Goal: Task Accomplishment & Management: Complete application form

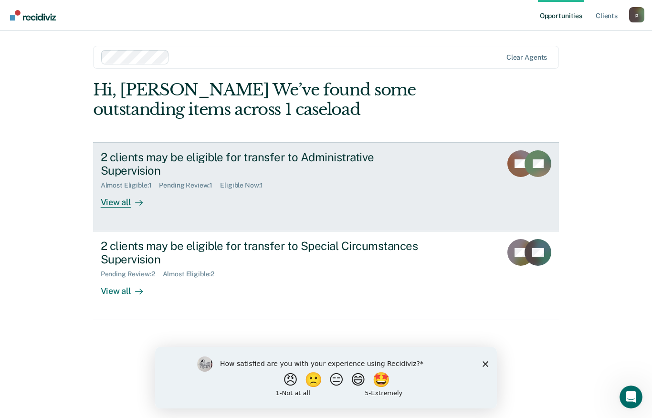
click at [123, 189] on div "View all" at bounding box center [127, 198] width 53 height 19
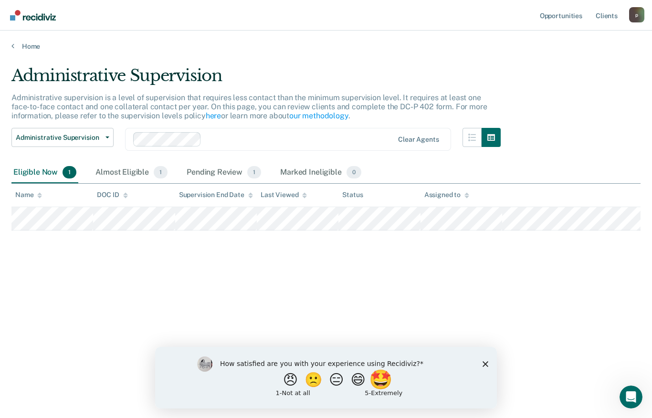
click at [384, 380] on button "🤩" at bounding box center [382, 379] width 26 height 19
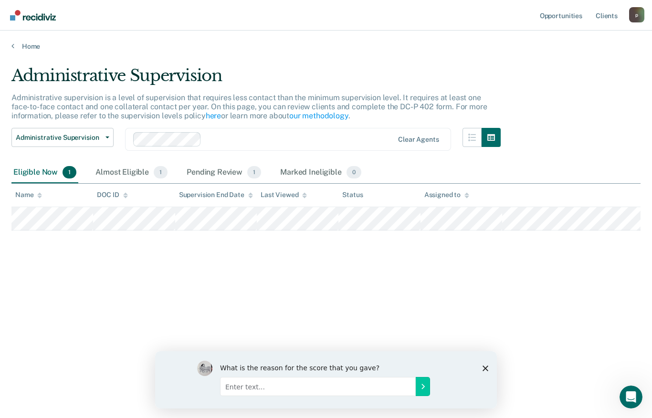
drag, startPoint x: 239, startPoint y: 386, endPoint x: 249, endPoint y: 388, distance: 9.7
click at [239, 386] on input "Enter text..." at bounding box center [318, 386] width 196 height 19
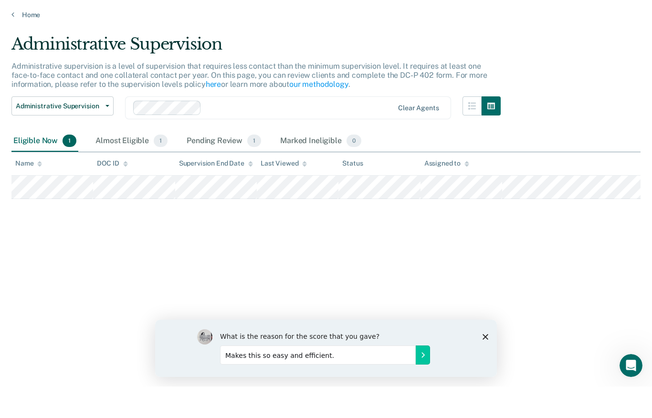
type input "Makes this so easy and efficient."
click at [422, 356] on icon "Submit your response" at bounding box center [423, 355] width 2 height 4
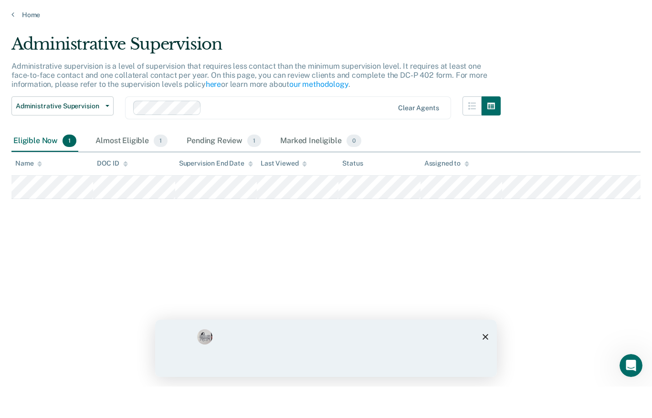
scroll to position [12, 0]
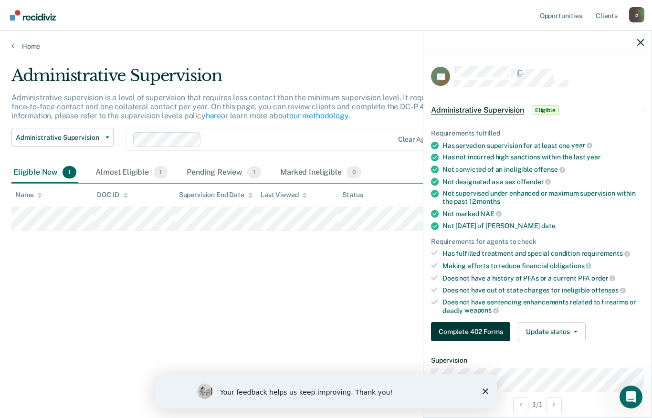
click at [472, 328] on button "Complete 402 Forms" at bounding box center [470, 331] width 79 height 19
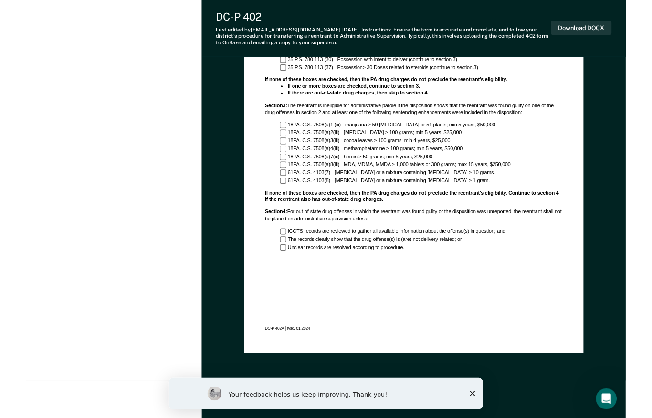
scroll to position [690, 0]
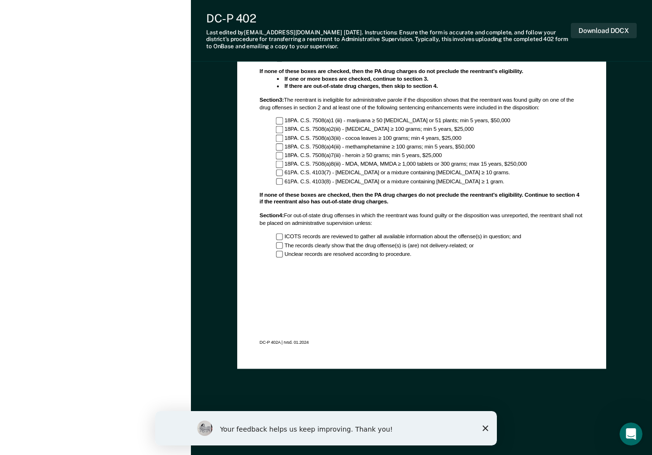
click at [482, 417] on icon "Close survey" at bounding box center [485, 428] width 6 height 6
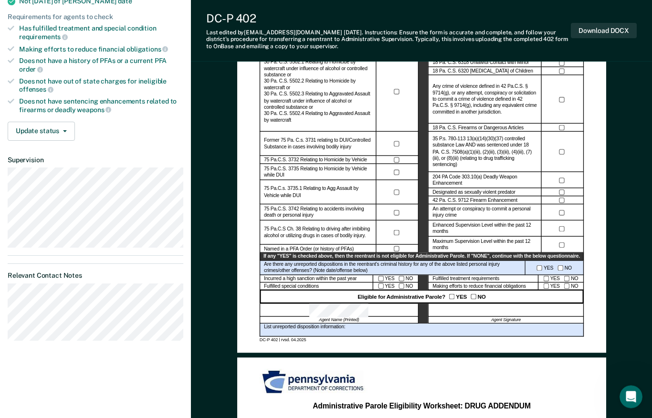
scroll to position [209, 0]
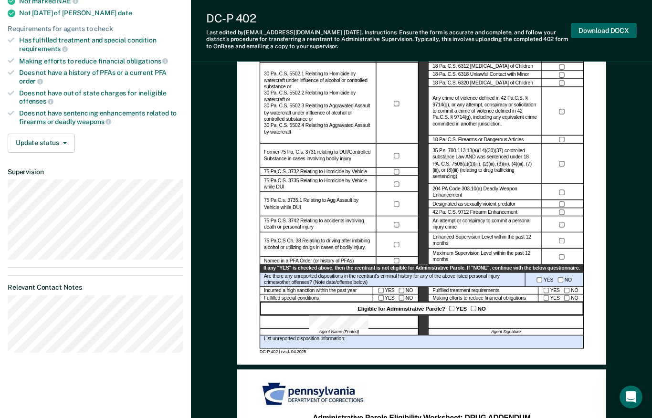
click at [594, 28] on button "Download DOCX" at bounding box center [604, 31] width 66 height 16
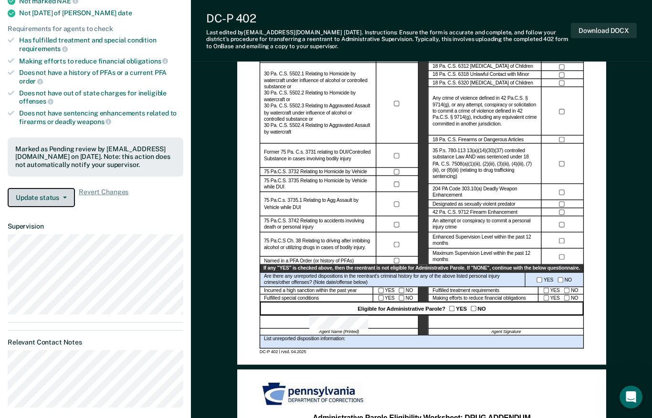
click at [63, 197] on icon "button" at bounding box center [65, 198] width 4 height 2
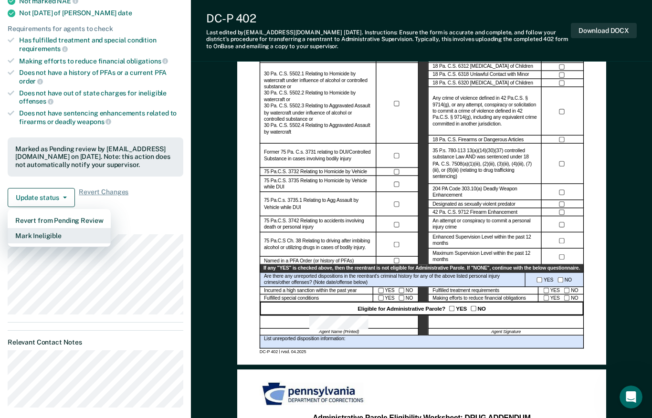
click at [37, 228] on button "Mark Ineligible" at bounding box center [59, 235] width 103 height 15
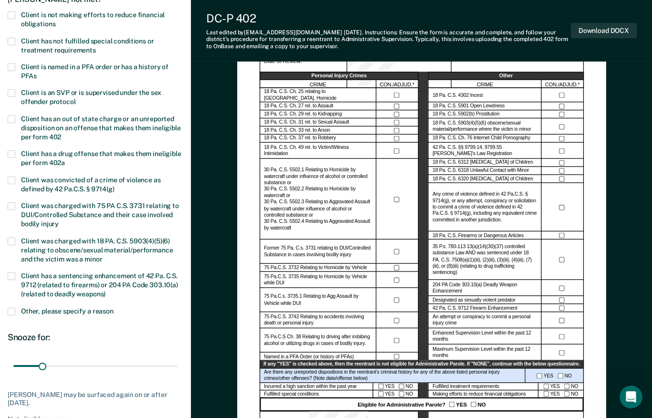
scroll to position [113, 0]
click at [11, 64] on span at bounding box center [12, 68] width 8 height 8
click at [36, 73] on input "Client is named in a PFA order or has a history of PFAs" at bounding box center [36, 73] width 0 height 0
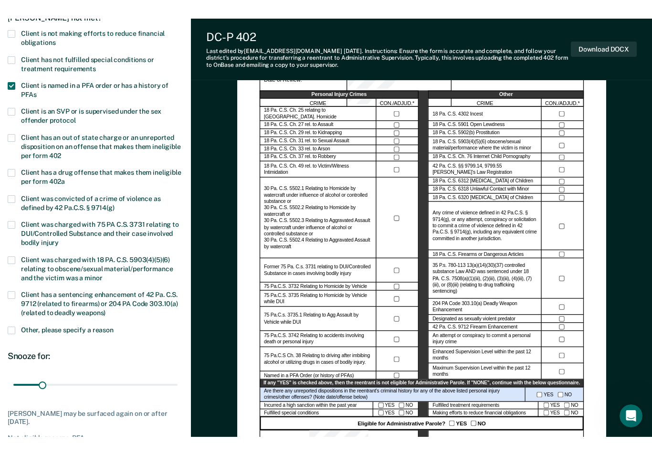
scroll to position [170, 0]
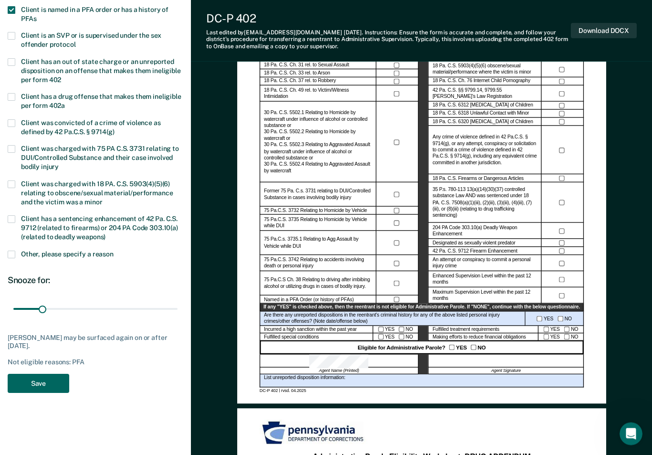
click at [28, 379] on button "Save" at bounding box center [39, 384] width 62 height 20
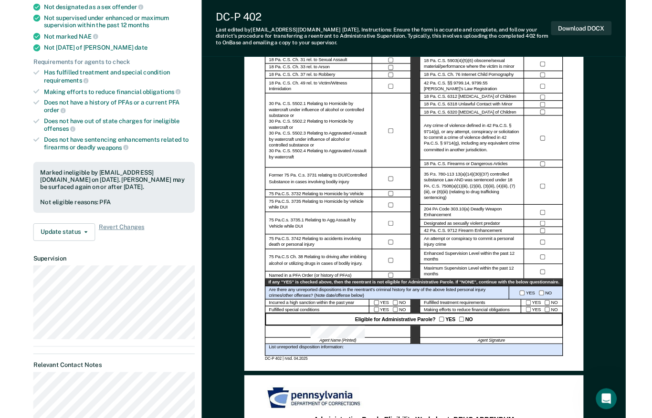
scroll to position [0, 0]
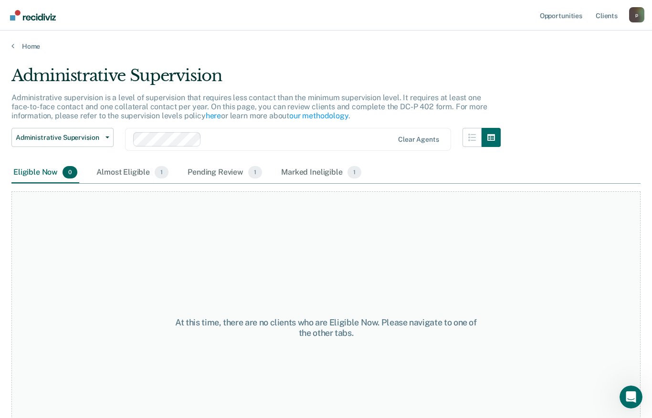
scroll to position [12, 0]
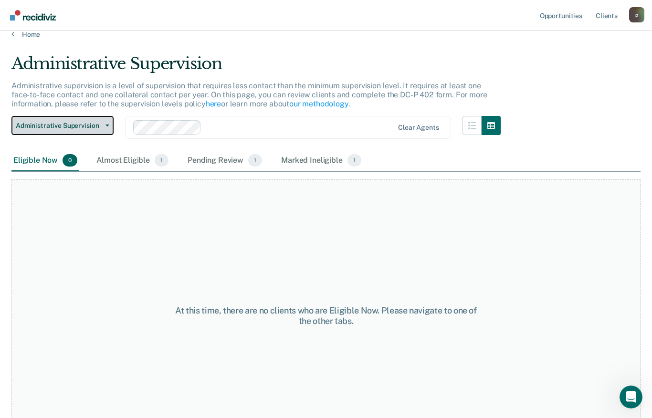
click at [111, 124] on button "Administrative Supervision" at bounding box center [62, 125] width 102 height 19
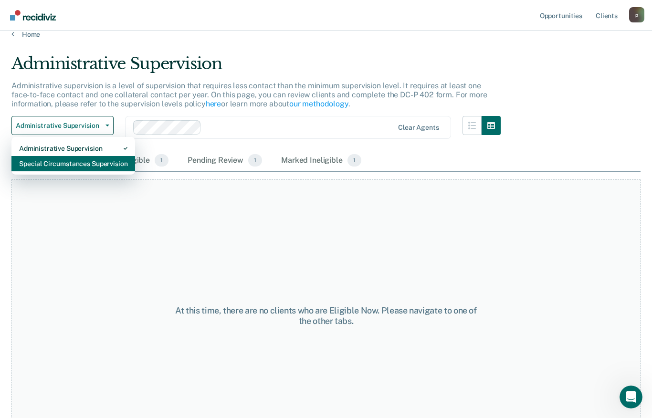
click at [86, 165] on div "Special Circumstances Supervision" at bounding box center [73, 163] width 108 height 15
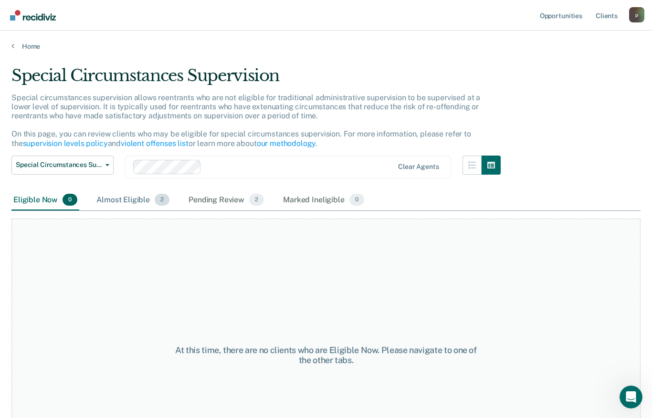
click at [133, 194] on div "Almost Eligible 2" at bounding box center [132, 200] width 77 height 21
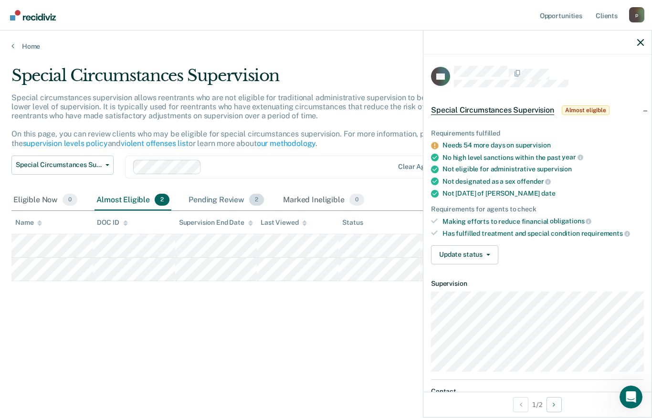
click at [211, 196] on div "Pending Review 2" at bounding box center [226, 200] width 79 height 21
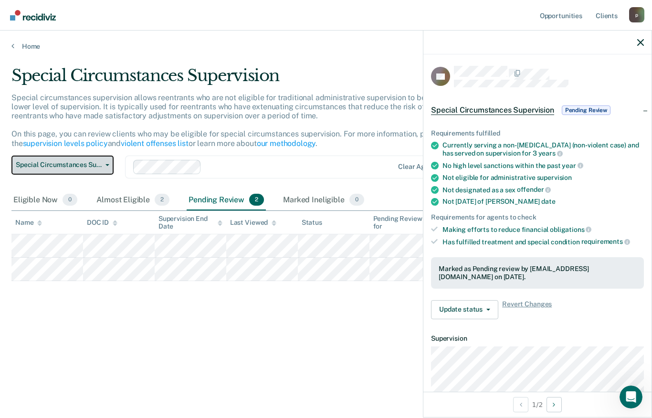
click at [105, 164] on button "Special Circumstances Supervision" at bounding box center [62, 165] width 102 height 19
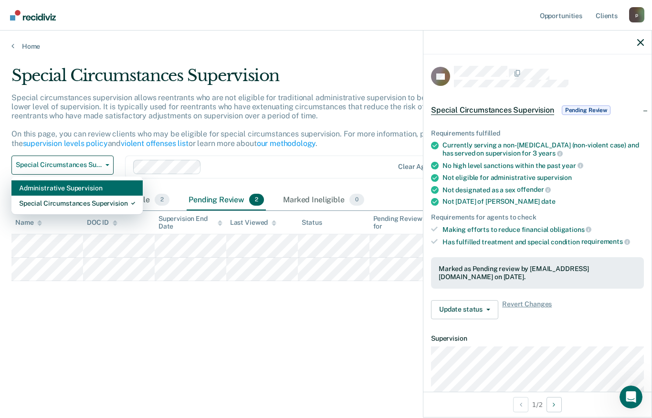
click at [94, 185] on div "Administrative Supervision" at bounding box center [77, 187] width 116 height 15
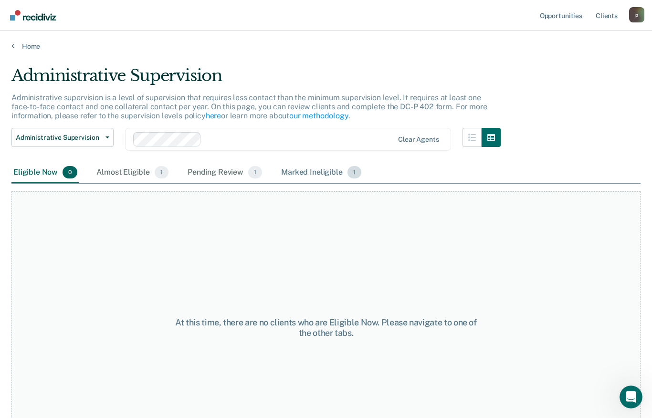
click at [321, 170] on div "Marked Ineligible 1" at bounding box center [321, 172] width 84 height 21
